Goal: Task Accomplishment & Management: Use online tool/utility

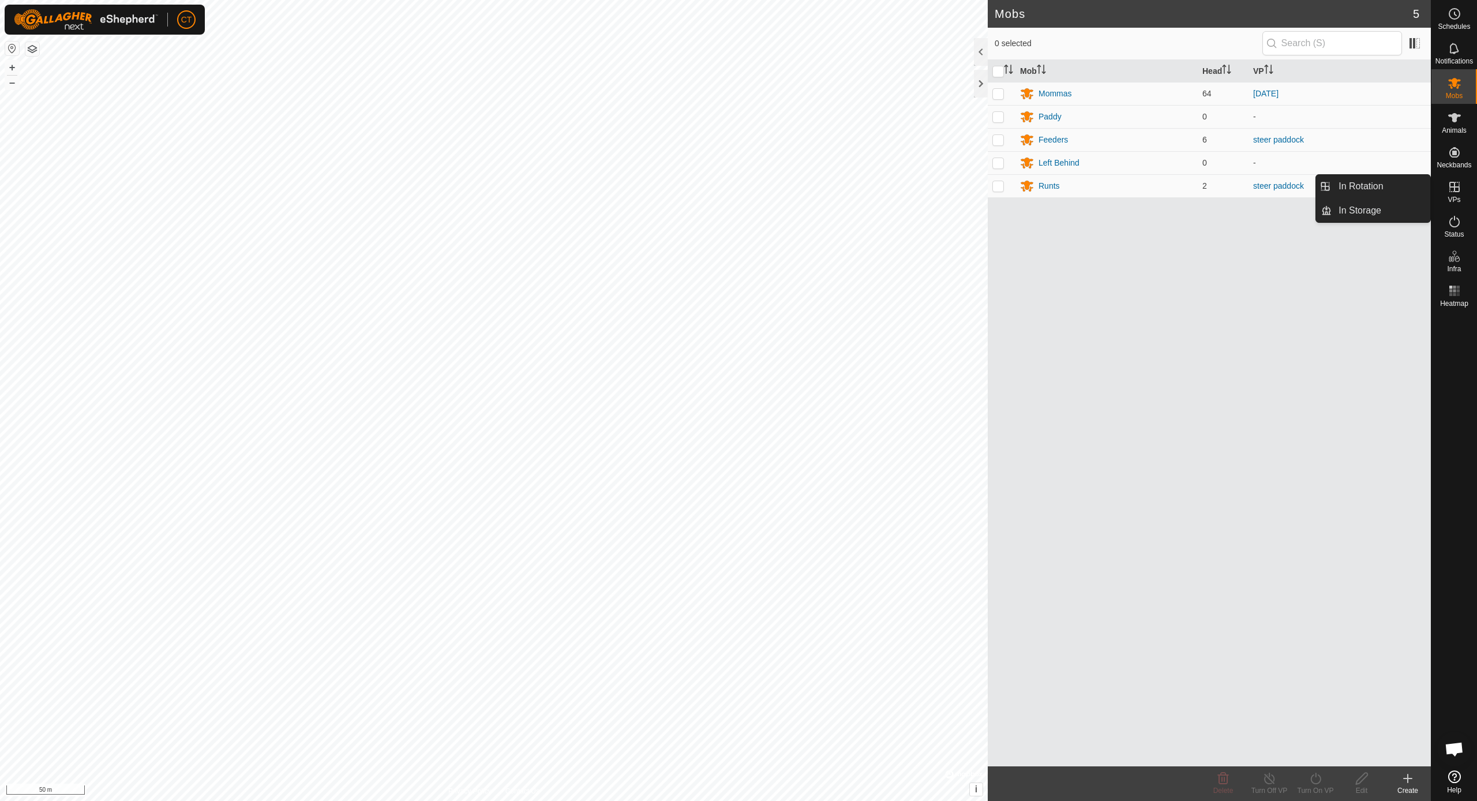
click at [1459, 194] on es-virtualpaddocks-svg-icon at bounding box center [1454, 187] width 21 height 18
drag, startPoint x: 1428, startPoint y: 186, endPoint x: 1395, endPoint y: 185, distance: 32.3
click at [1395, 185] on link "In Rotation" at bounding box center [1381, 186] width 99 height 23
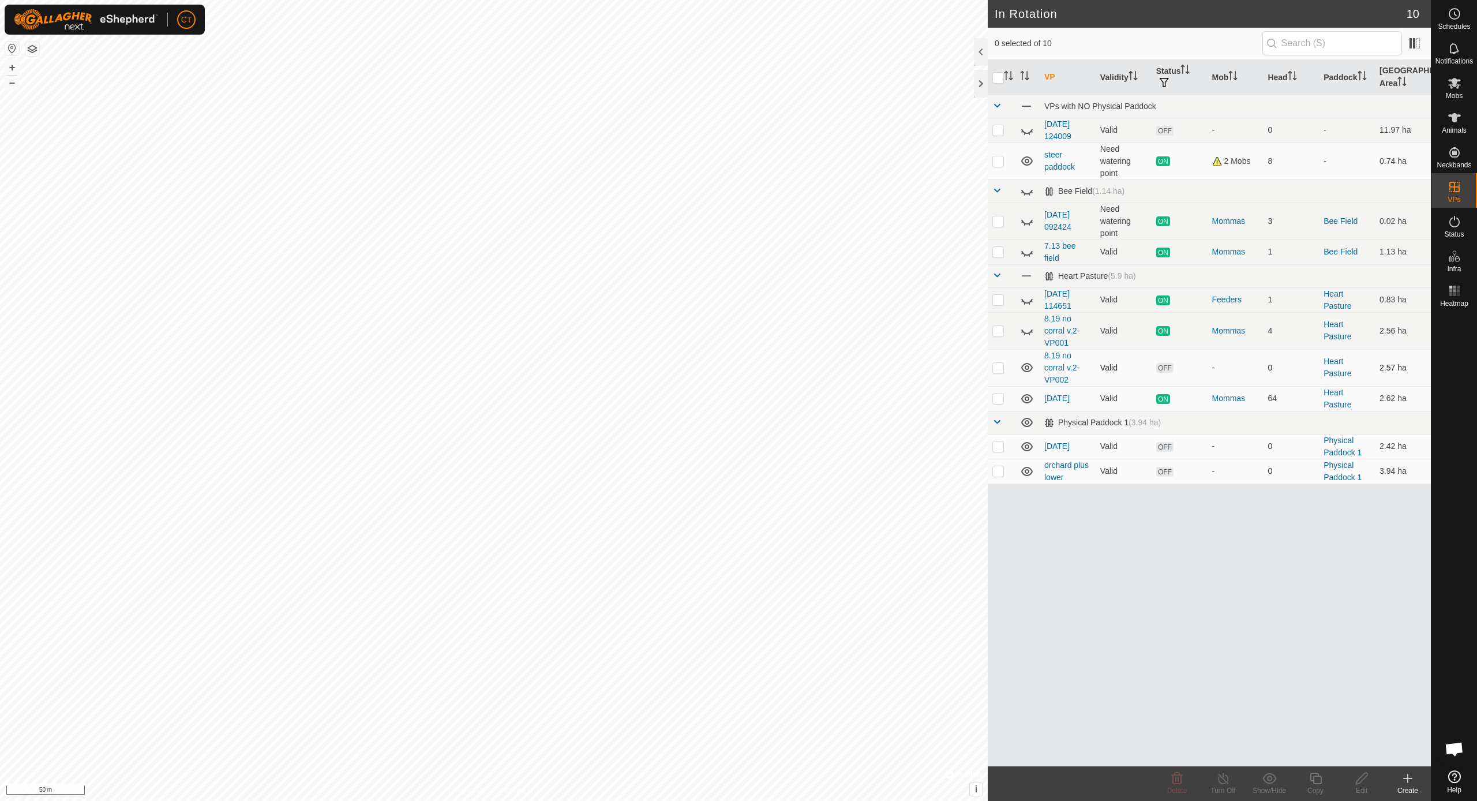
checkbox input "true"
click at [1316, 777] on icon at bounding box center [1316, 778] width 14 height 14
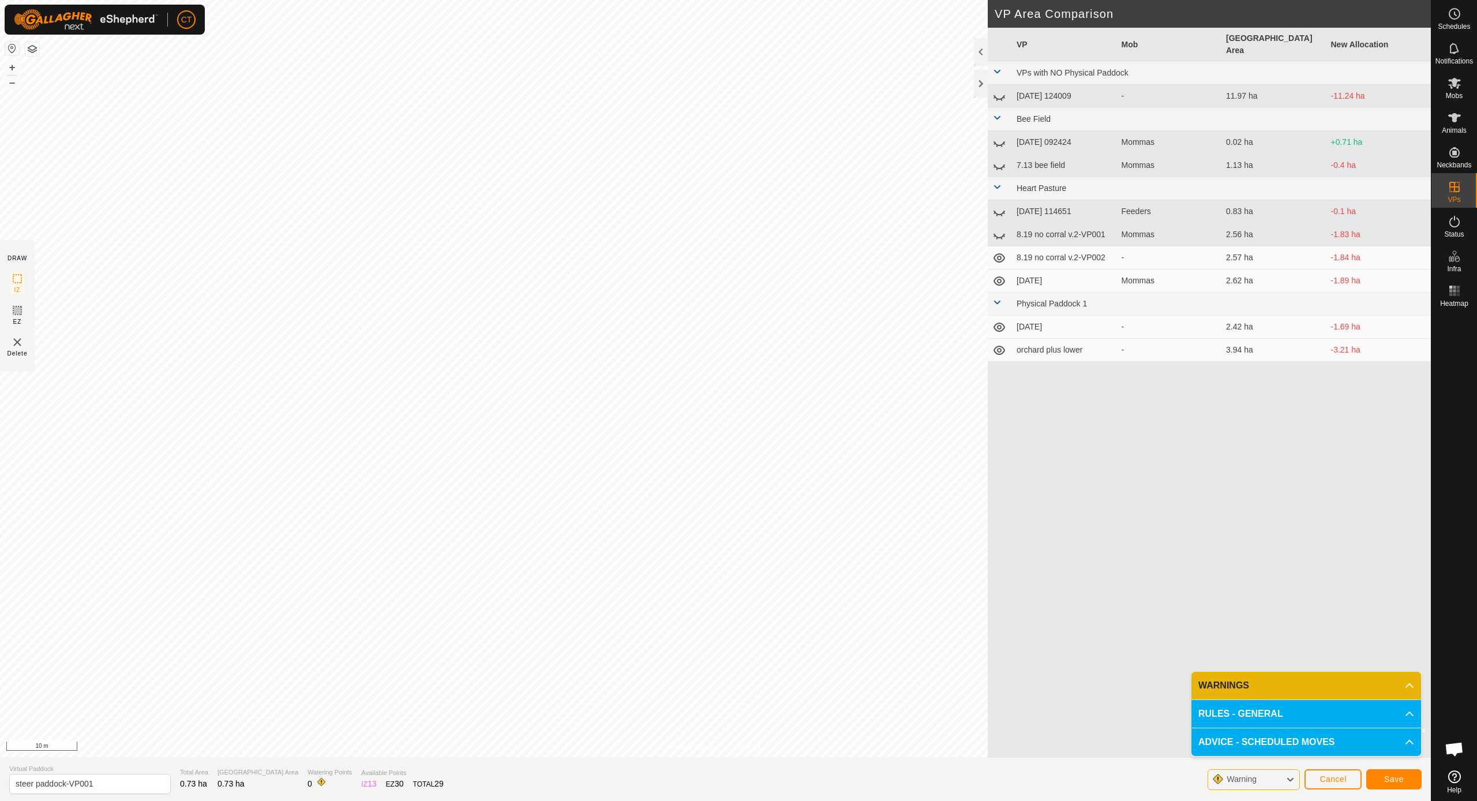
click at [1403, 788] on button "Save" at bounding box center [1393, 779] width 55 height 20
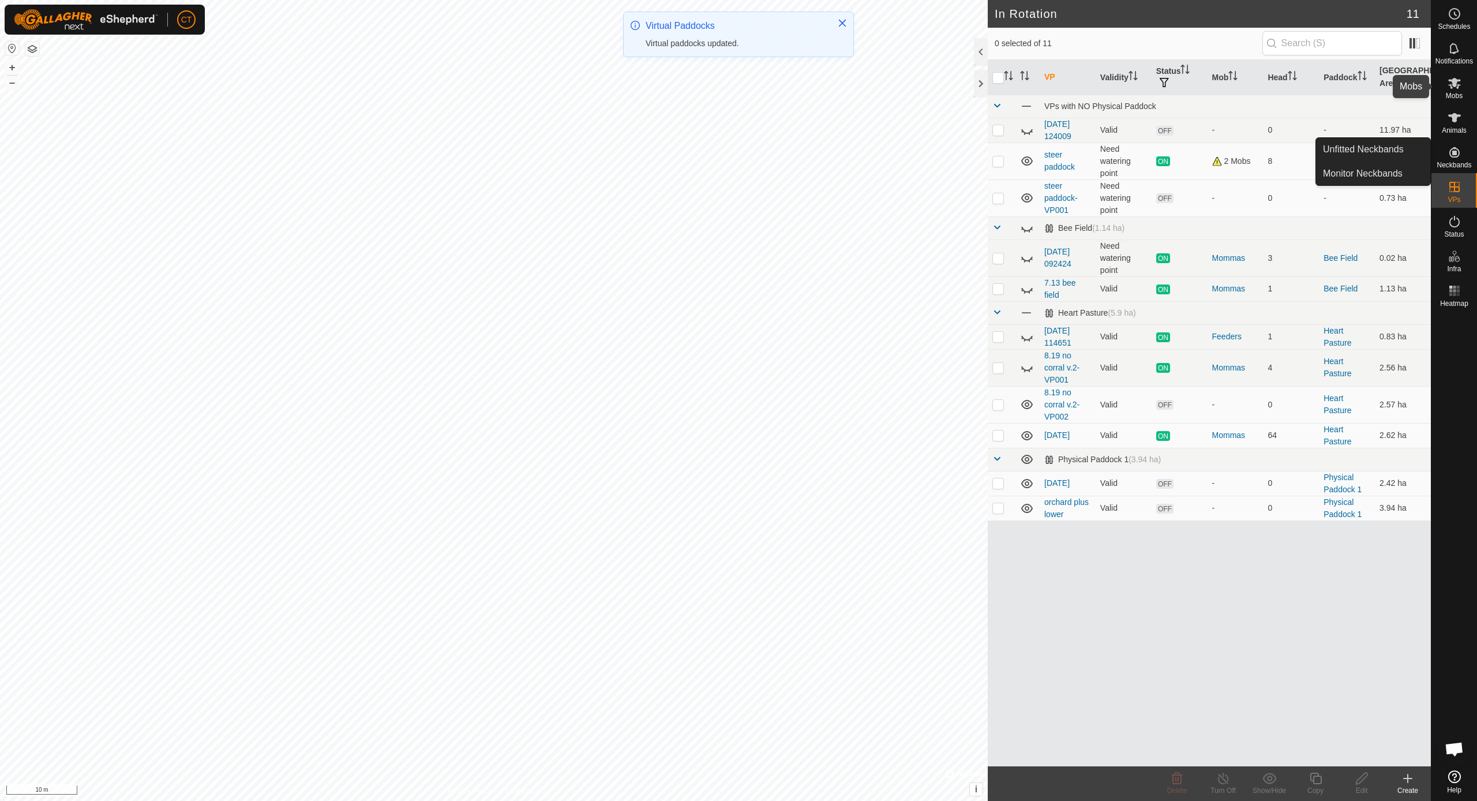
click at [1455, 92] on span "Mobs" at bounding box center [1454, 95] width 17 height 7
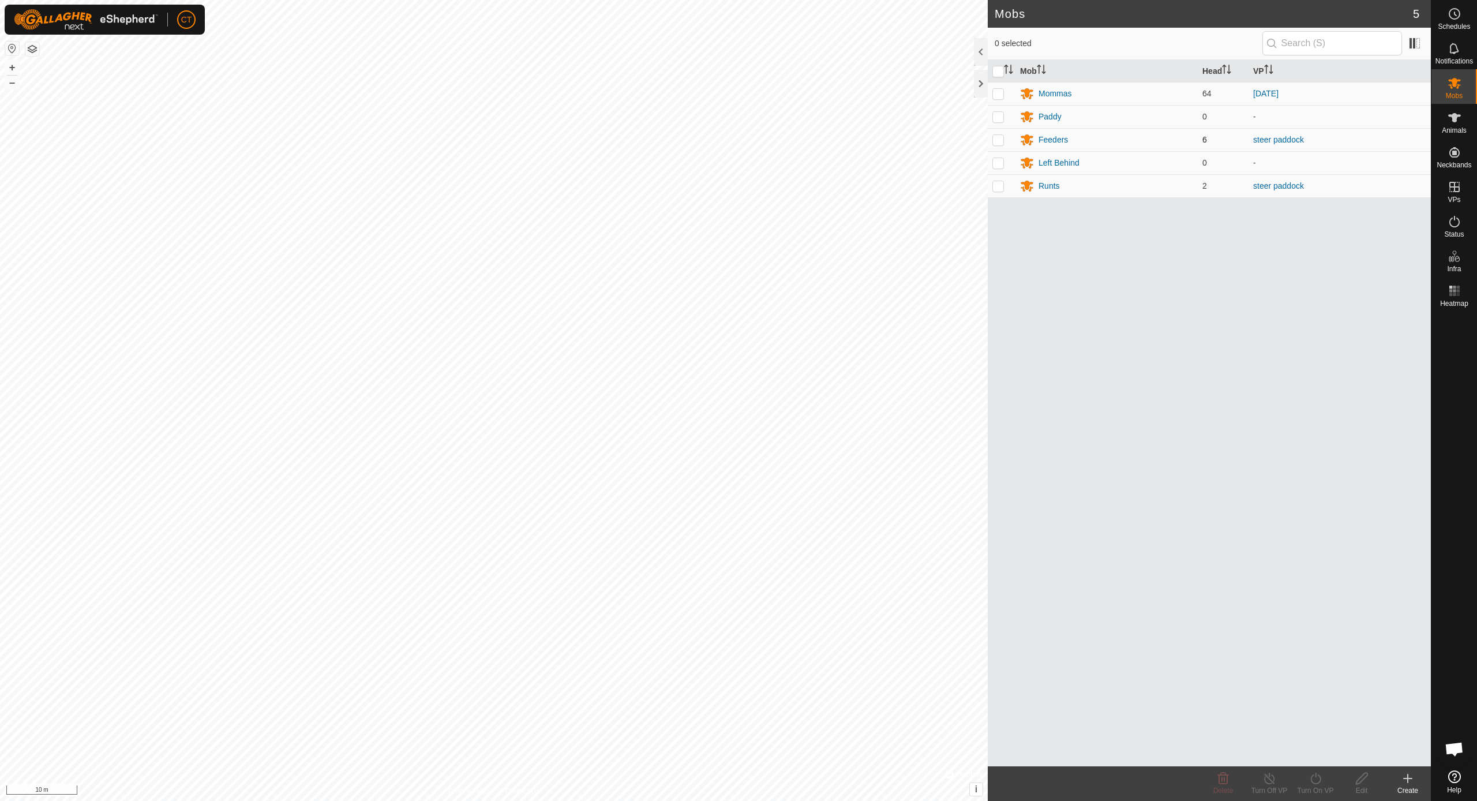
click at [1003, 139] on p-checkbox at bounding box center [998, 139] width 12 height 9
checkbox input "true"
click at [1319, 778] on icon at bounding box center [1316, 778] width 14 height 14
click at [1324, 752] on link "Now" at bounding box center [1350, 752] width 114 height 23
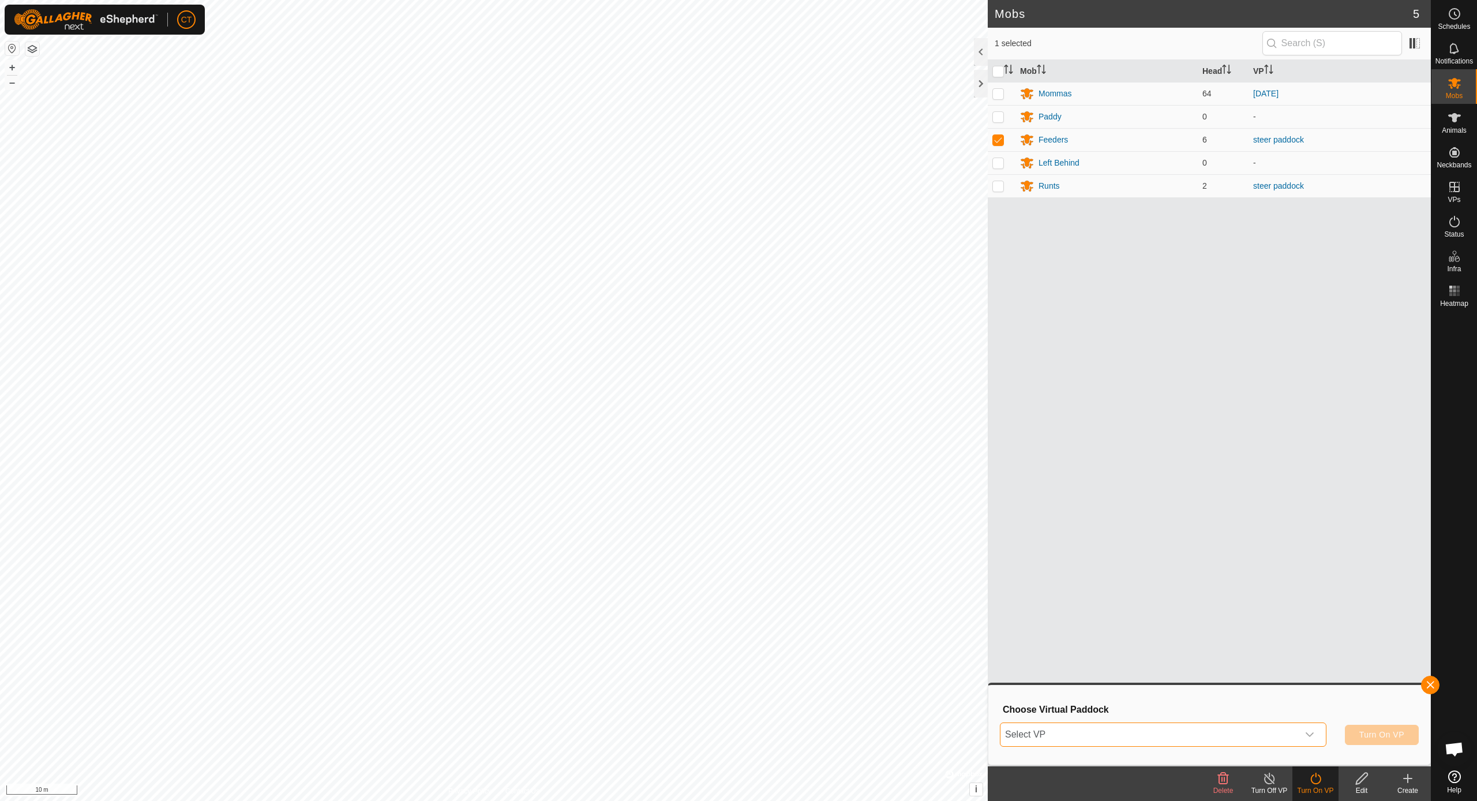
click at [1228, 733] on span "Select VP" at bounding box center [1150, 734] width 298 height 23
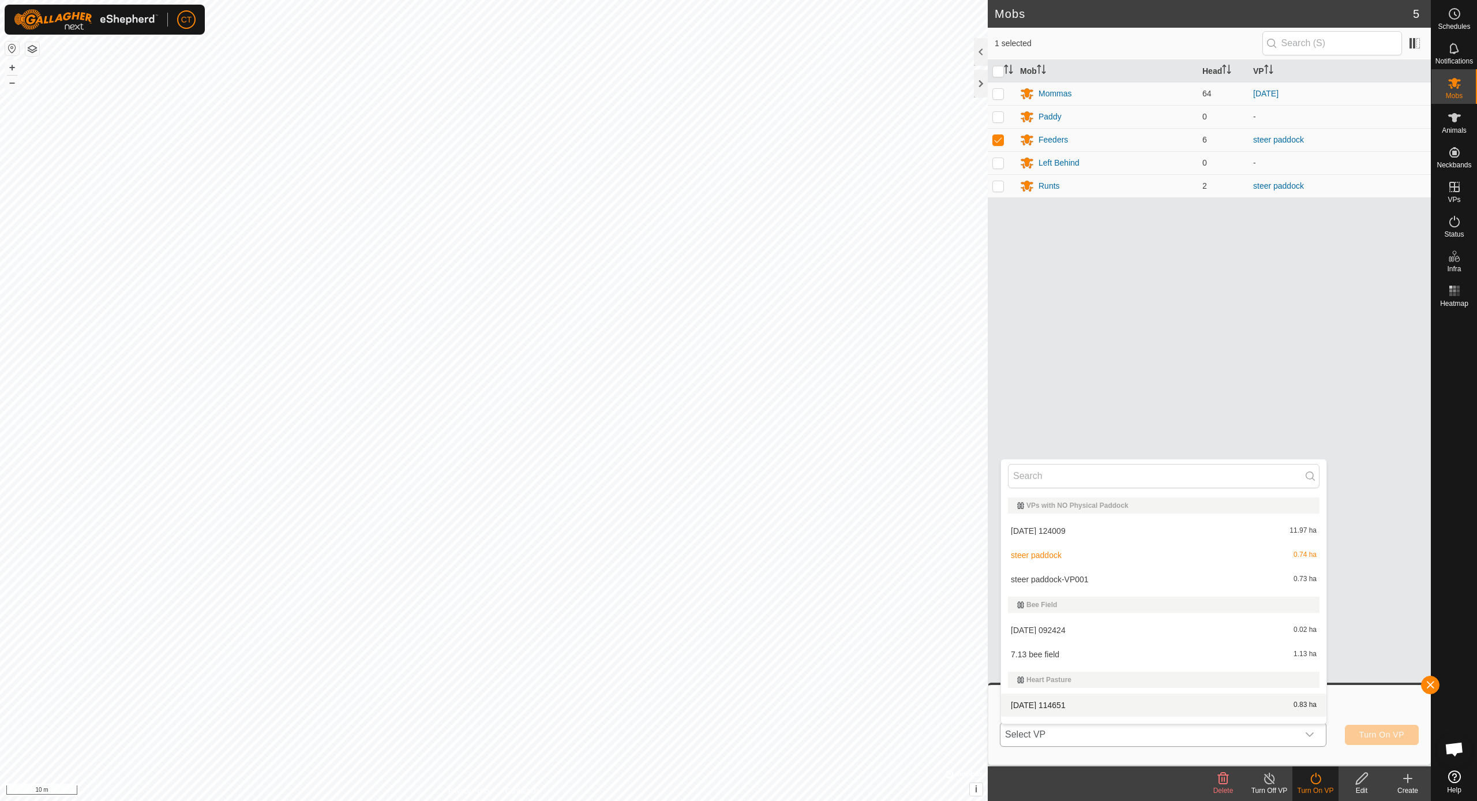
scroll to position [17, 0]
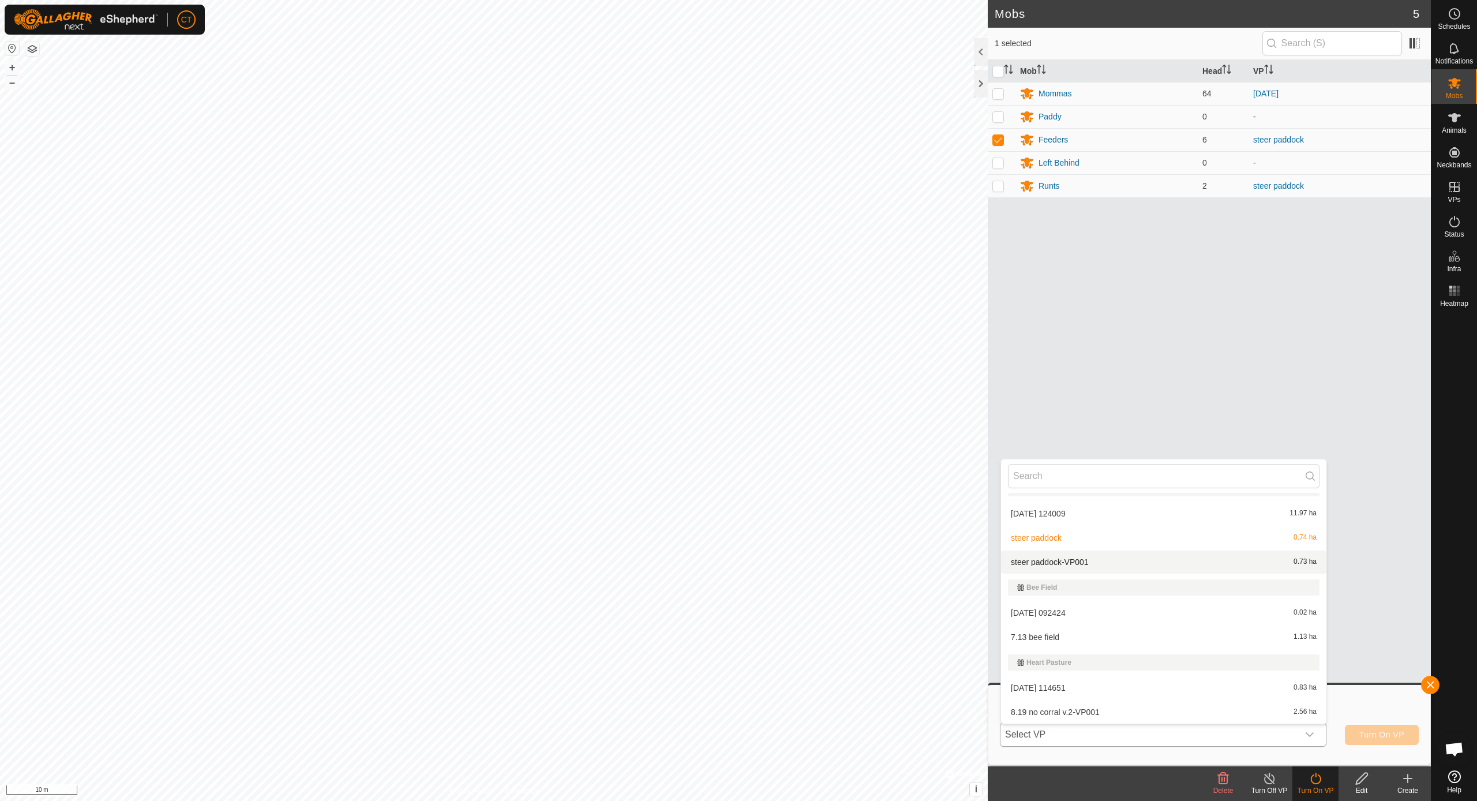
click at [1082, 567] on li "steer paddock-VP001 0.73 ha" at bounding box center [1163, 561] width 325 height 23
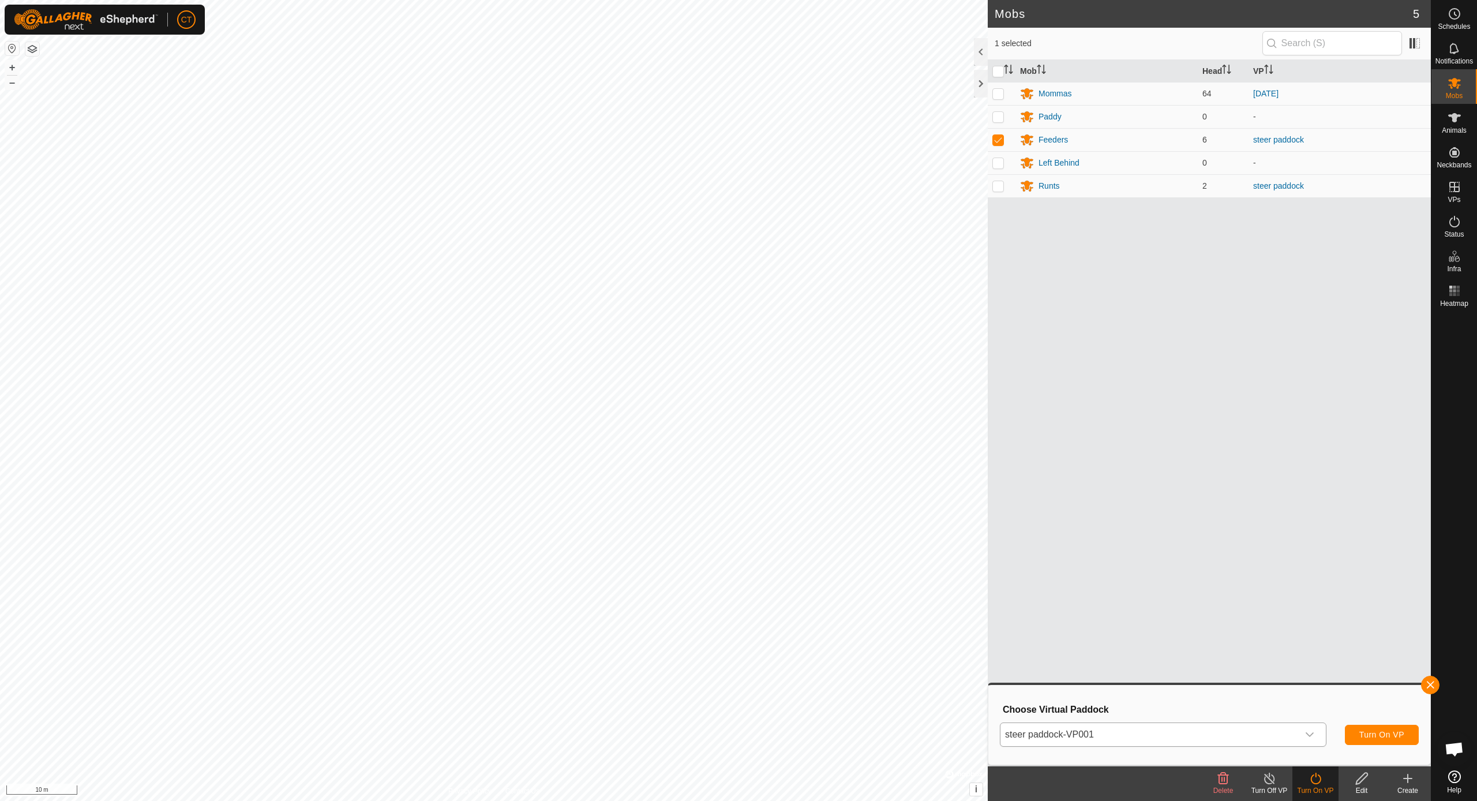
click at [1365, 735] on span "Turn On VP" at bounding box center [1381, 734] width 45 height 9
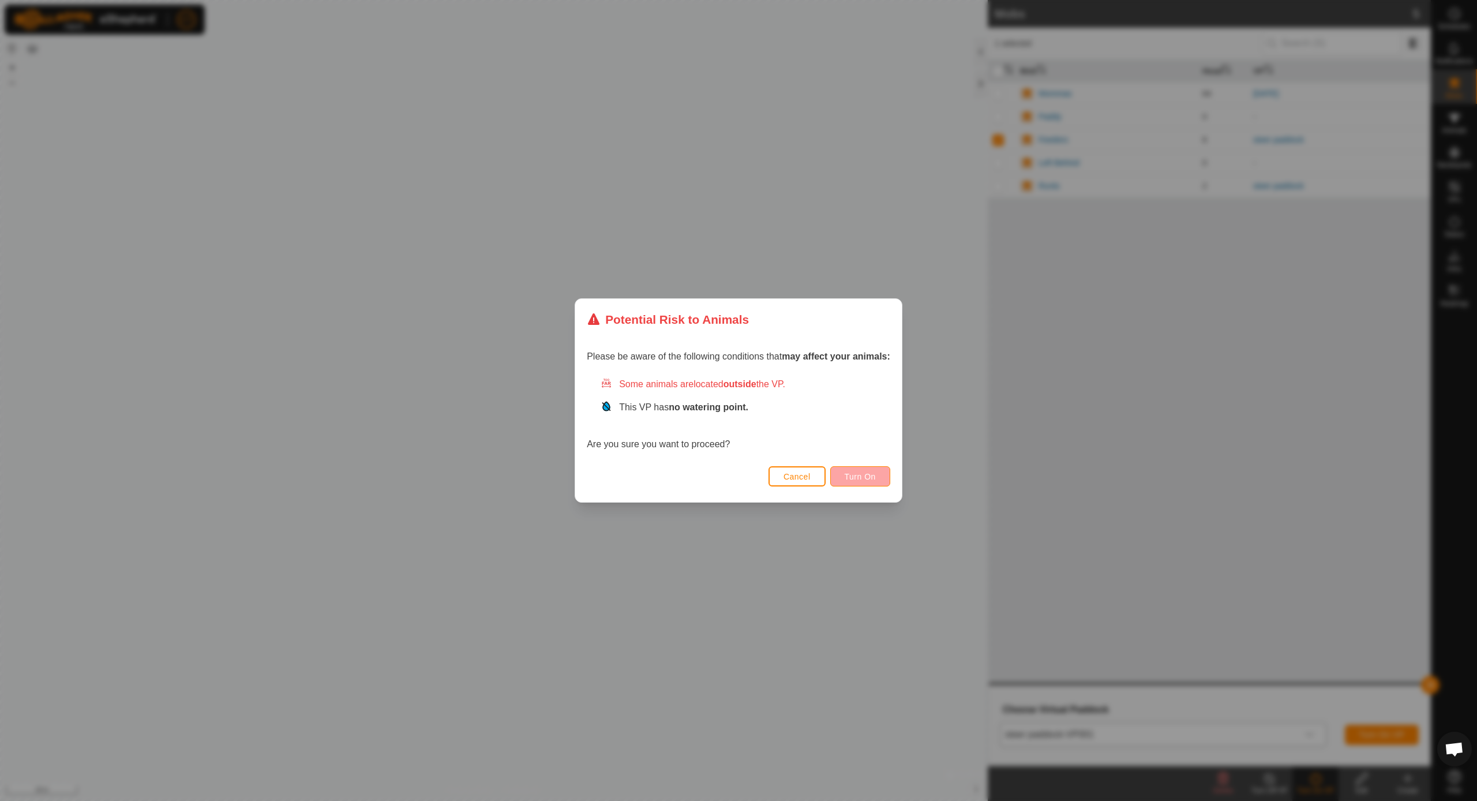
click at [863, 479] on span "Turn On" at bounding box center [860, 476] width 31 height 9
